Goal: Task Accomplishment & Management: Complete application form

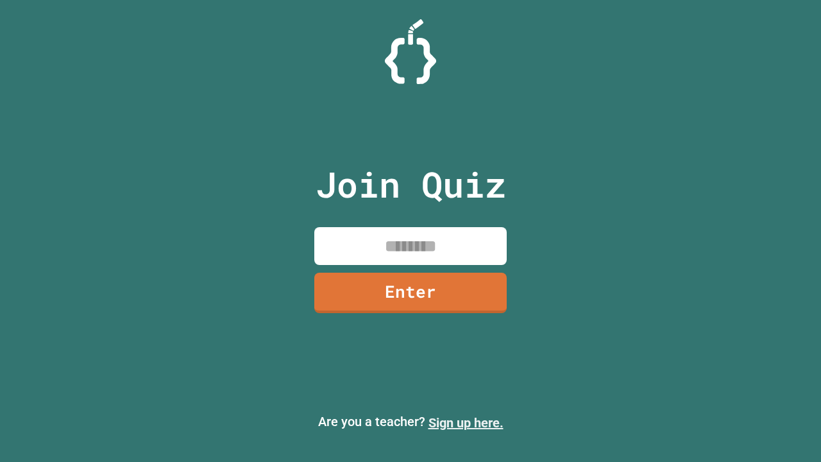
click at [465, 422] on link "Sign up here." at bounding box center [465, 422] width 75 height 15
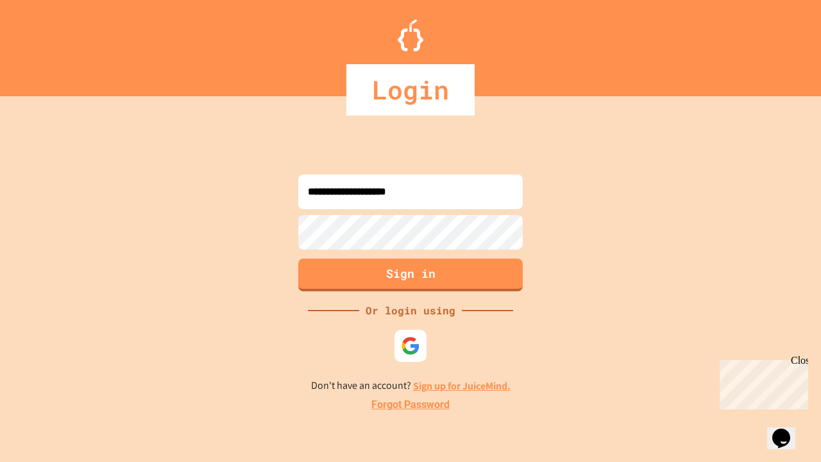
type input "**********"
